Goal: Go to known website: Access a specific website the user already knows

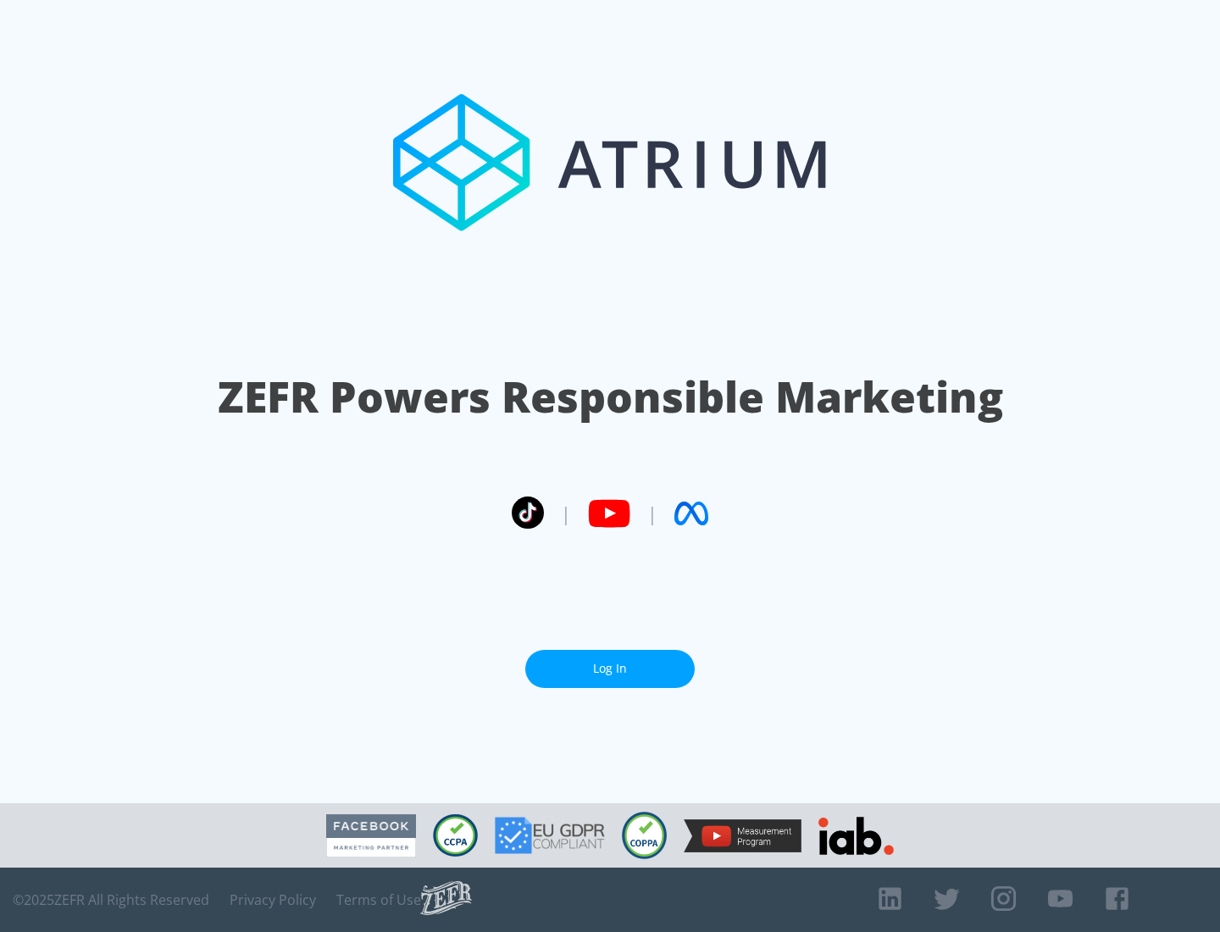
click at [610, 668] on link "Log In" at bounding box center [609, 669] width 169 height 38
